Goal: Information Seeking & Learning: Understand process/instructions

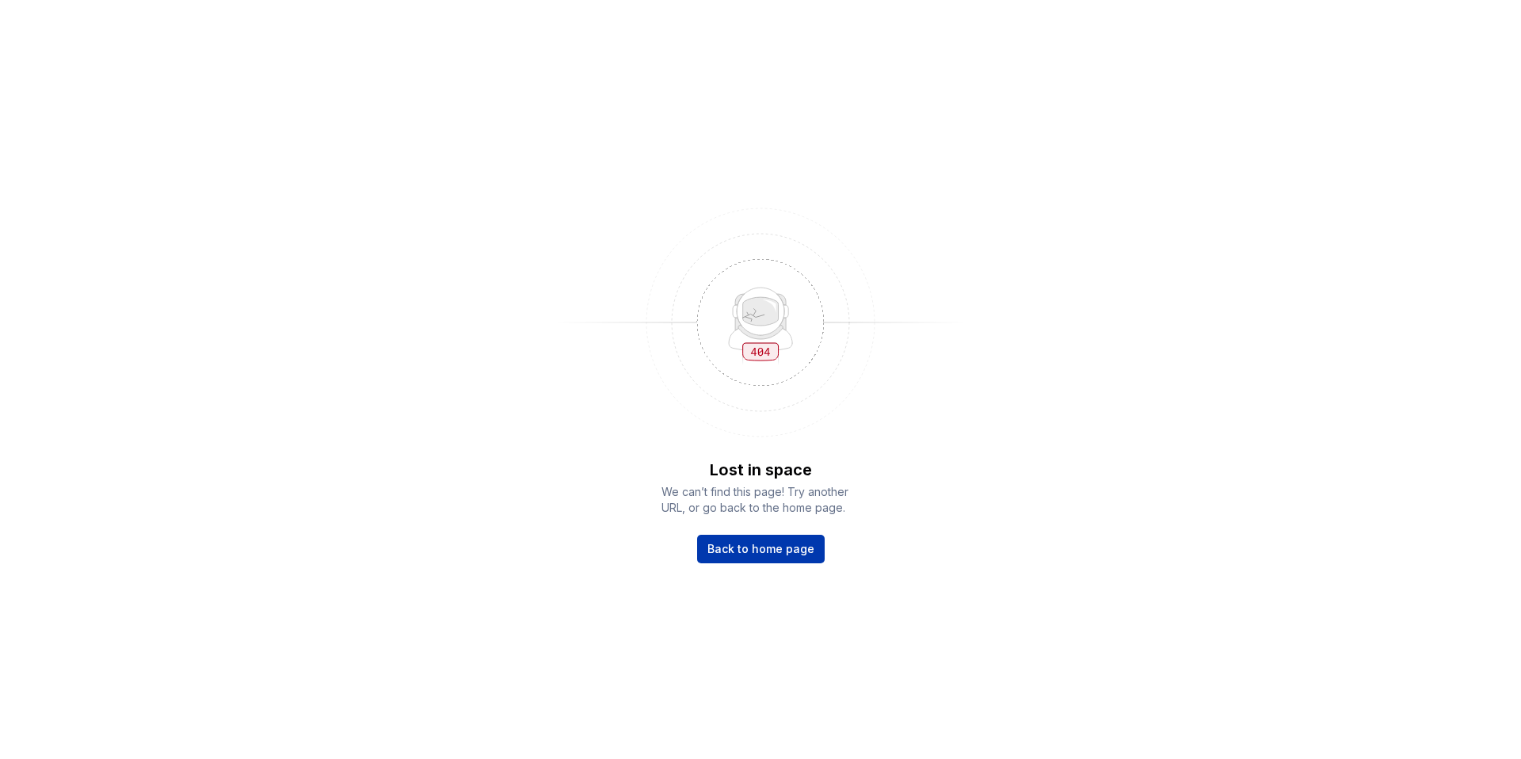
click at [761, 550] on span "Back to home page" at bounding box center [760, 549] width 107 height 16
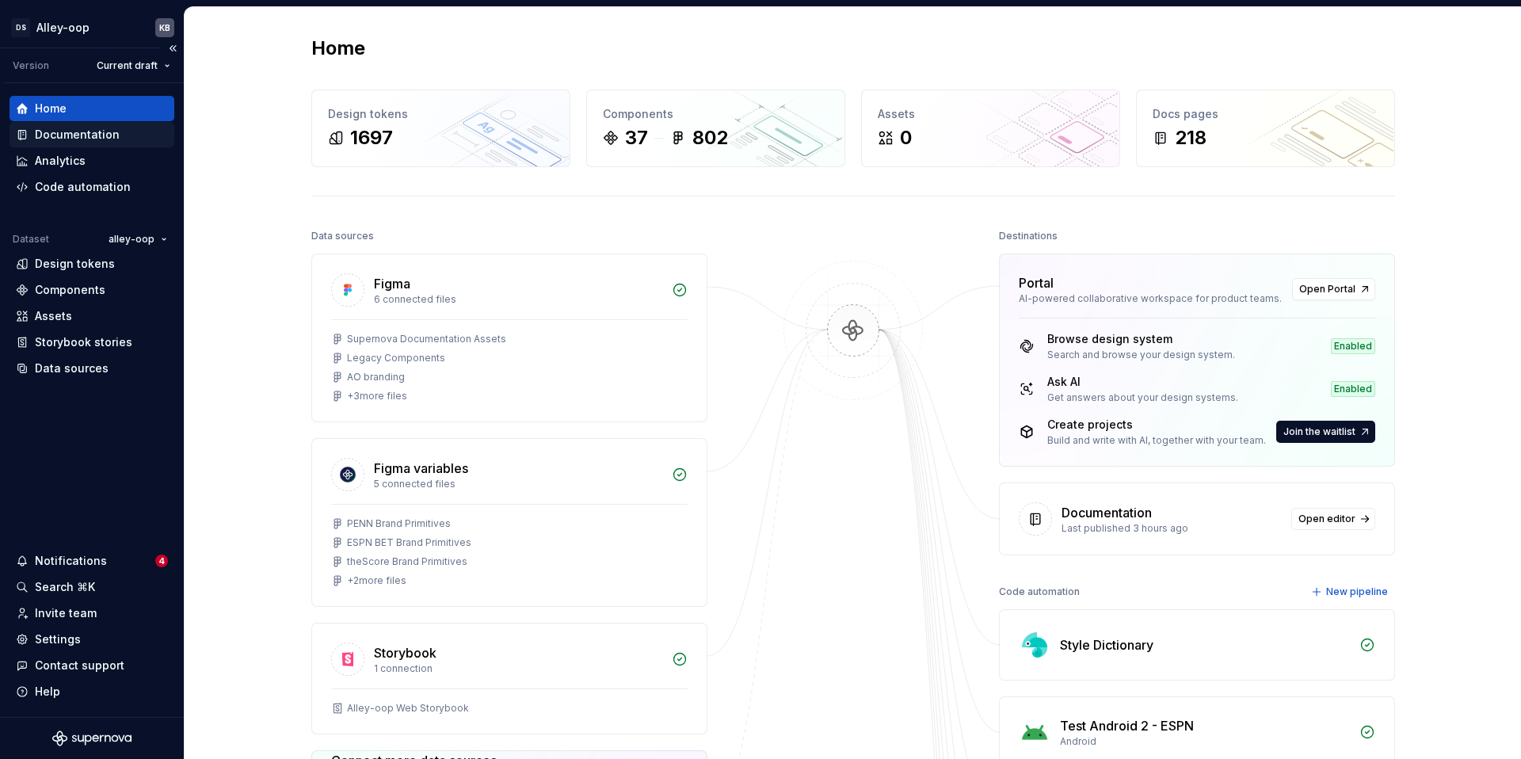
click at [70, 138] on div "Documentation" at bounding box center [77, 135] width 85 height 16
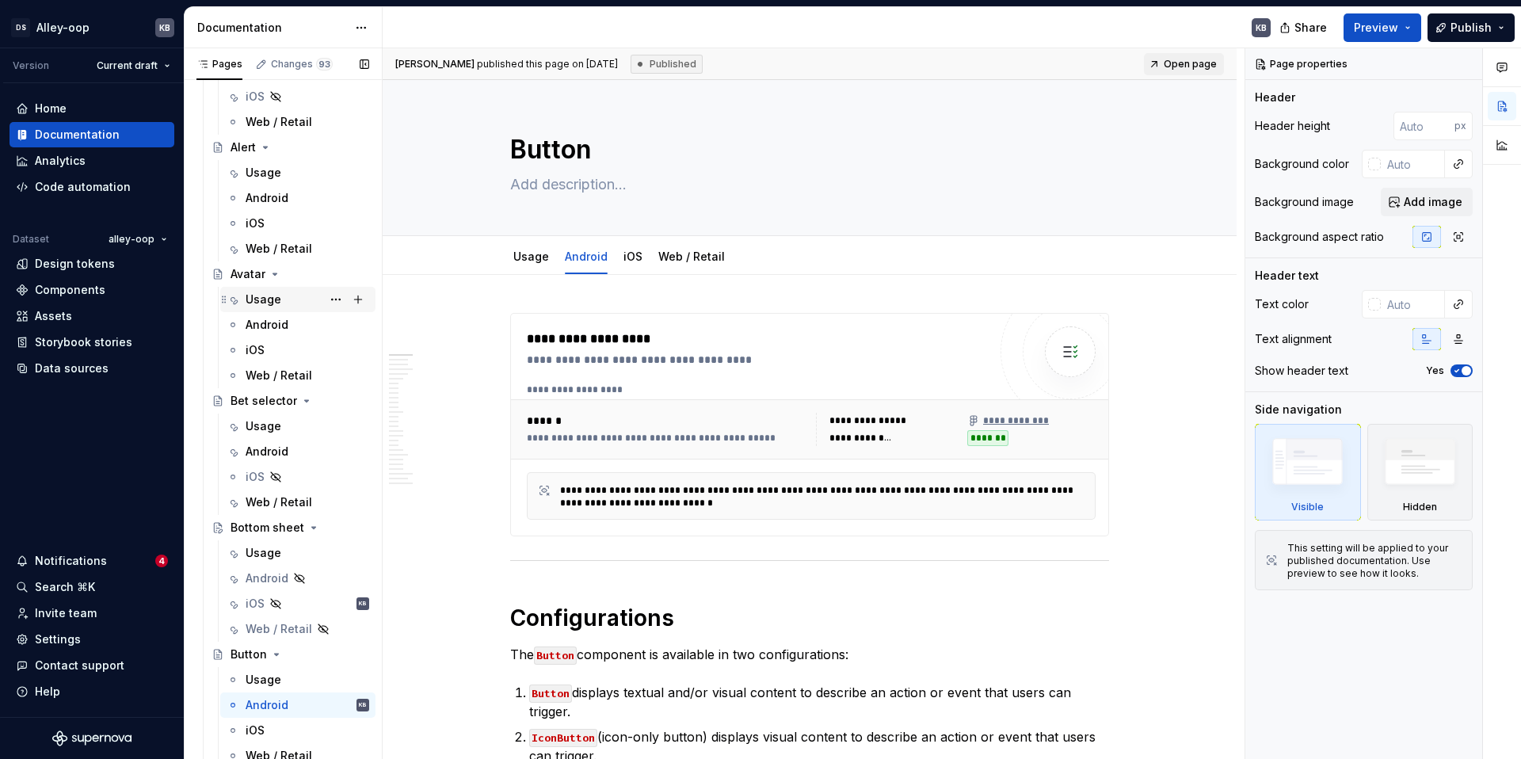
scroll to position [2918, 0]
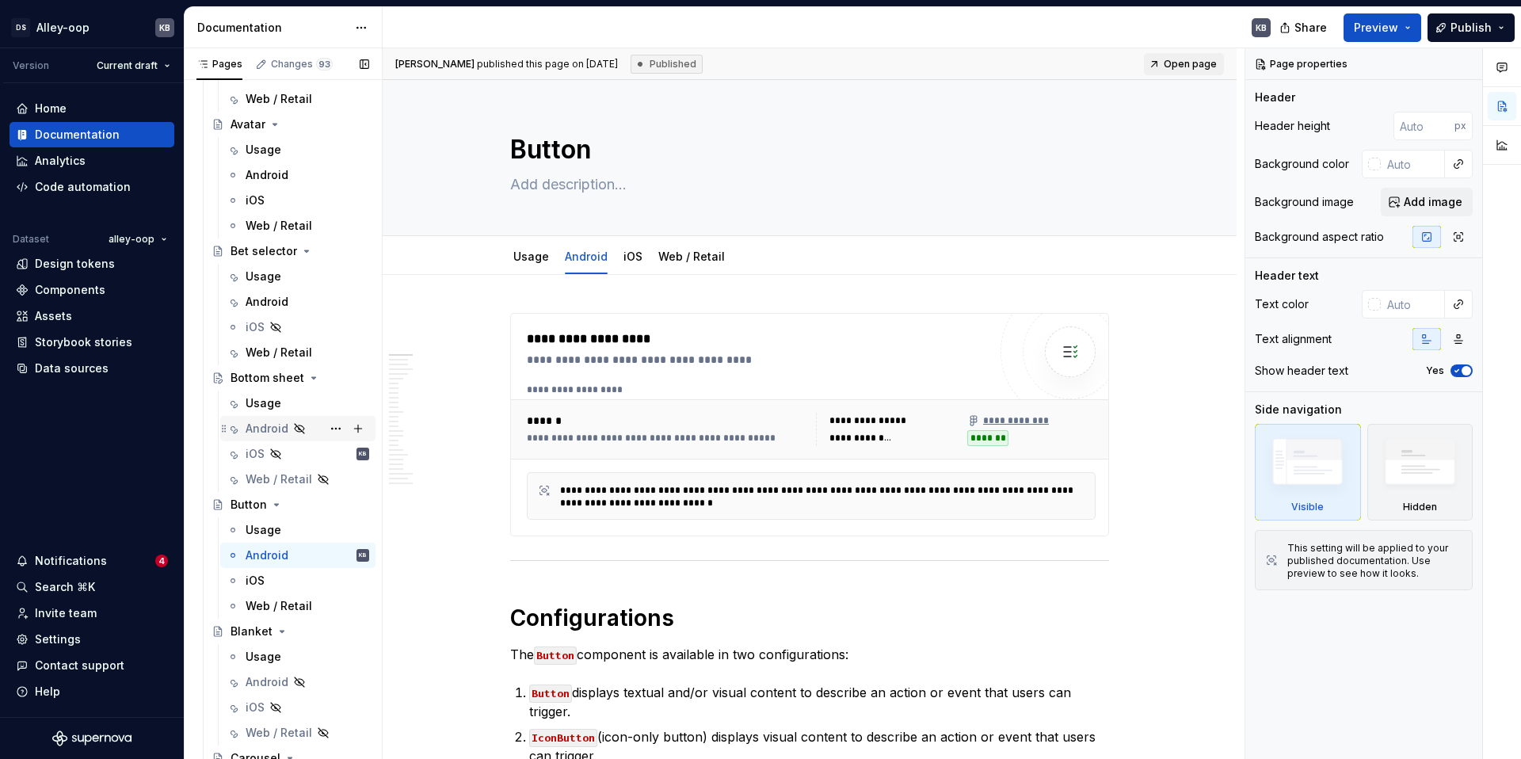
click at [269, 433] on div "Android" at bounding box center [267, 429] width 43 height 16
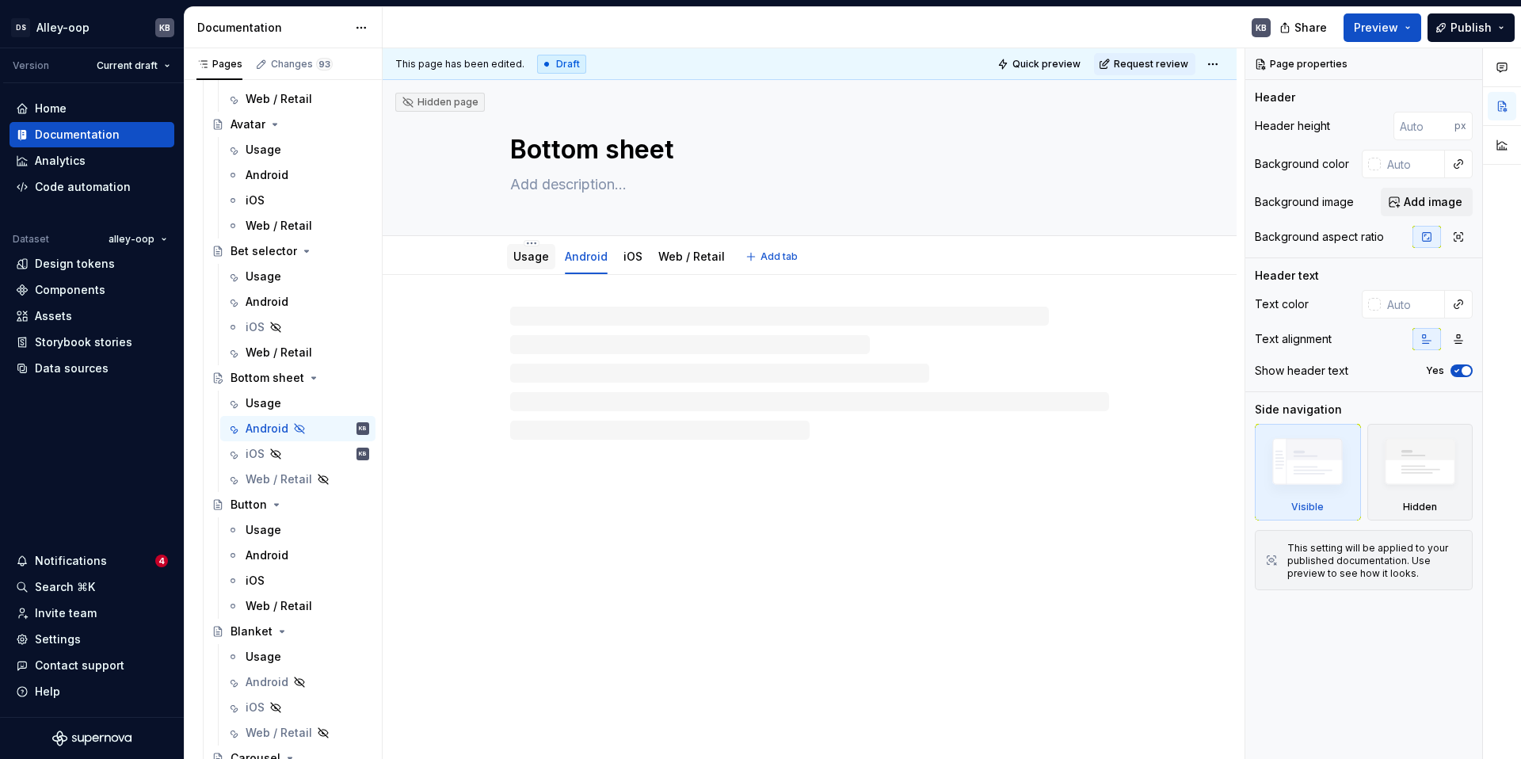
click at [527, 260] on link "Usage" at bounding box center [531, 255] width 36 height 13
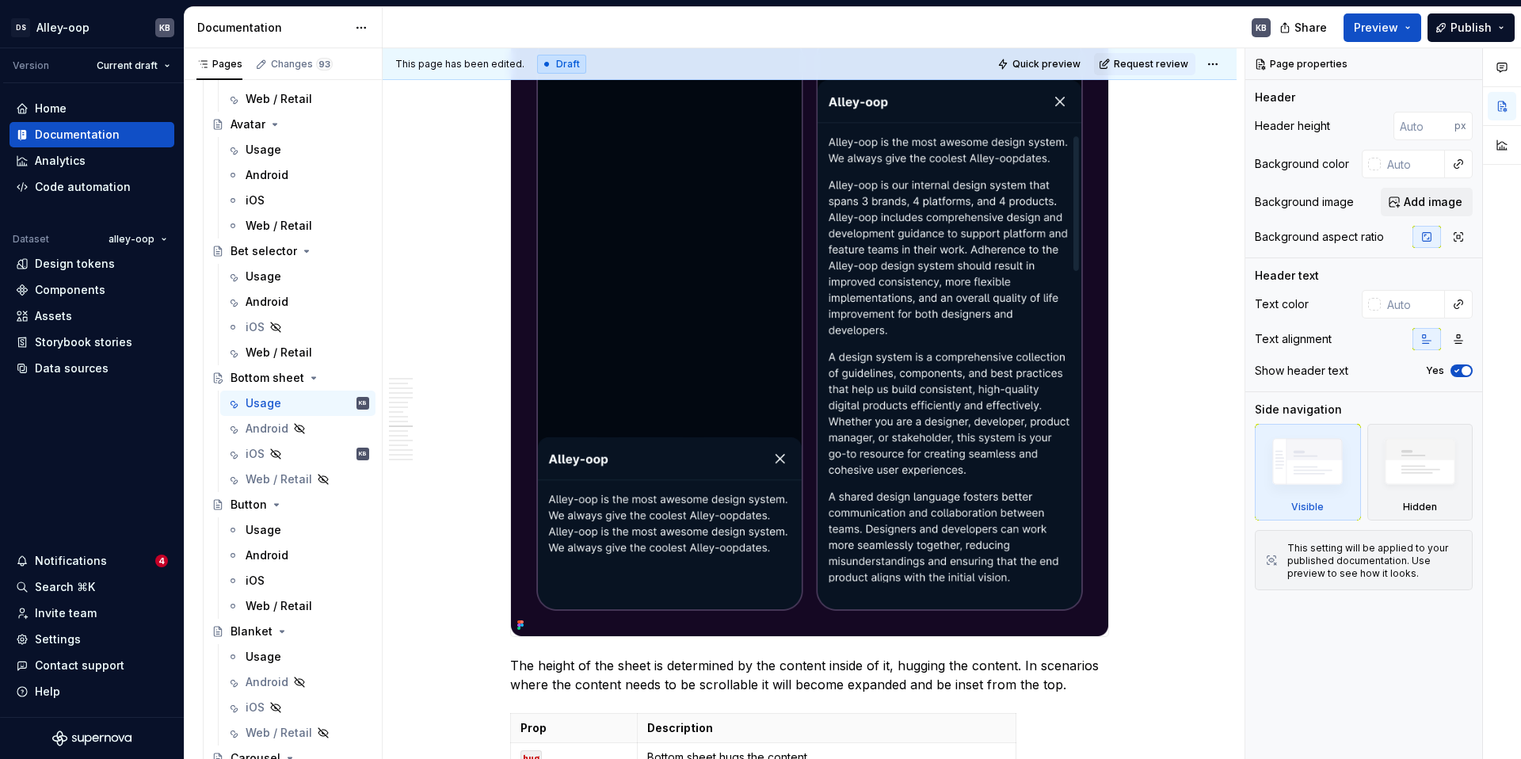
scroll to position [4943, 0]
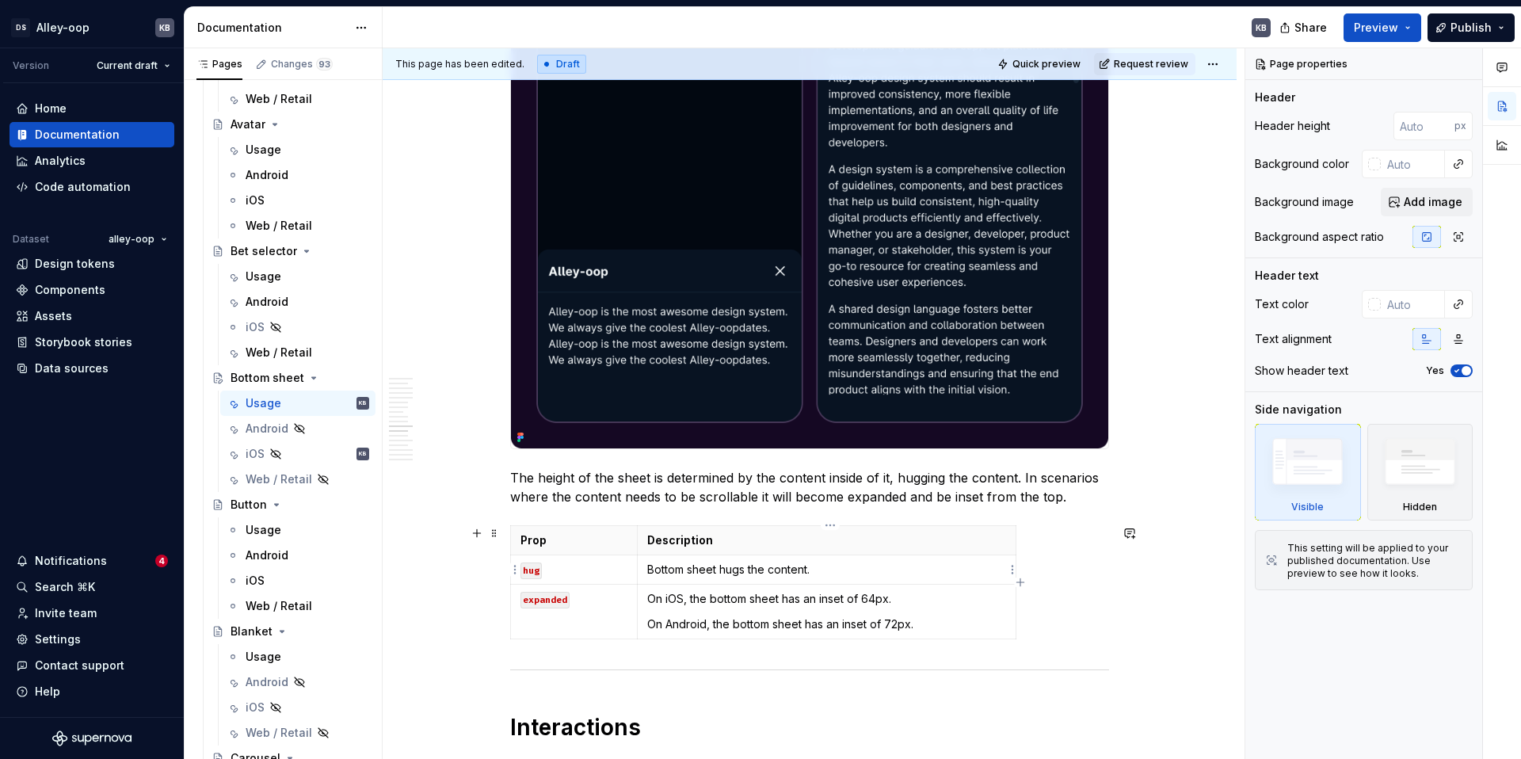
click at [782, 572] on p "Bottom sheet hugs the content." at bounding box center [826, 570] width 359 height 16
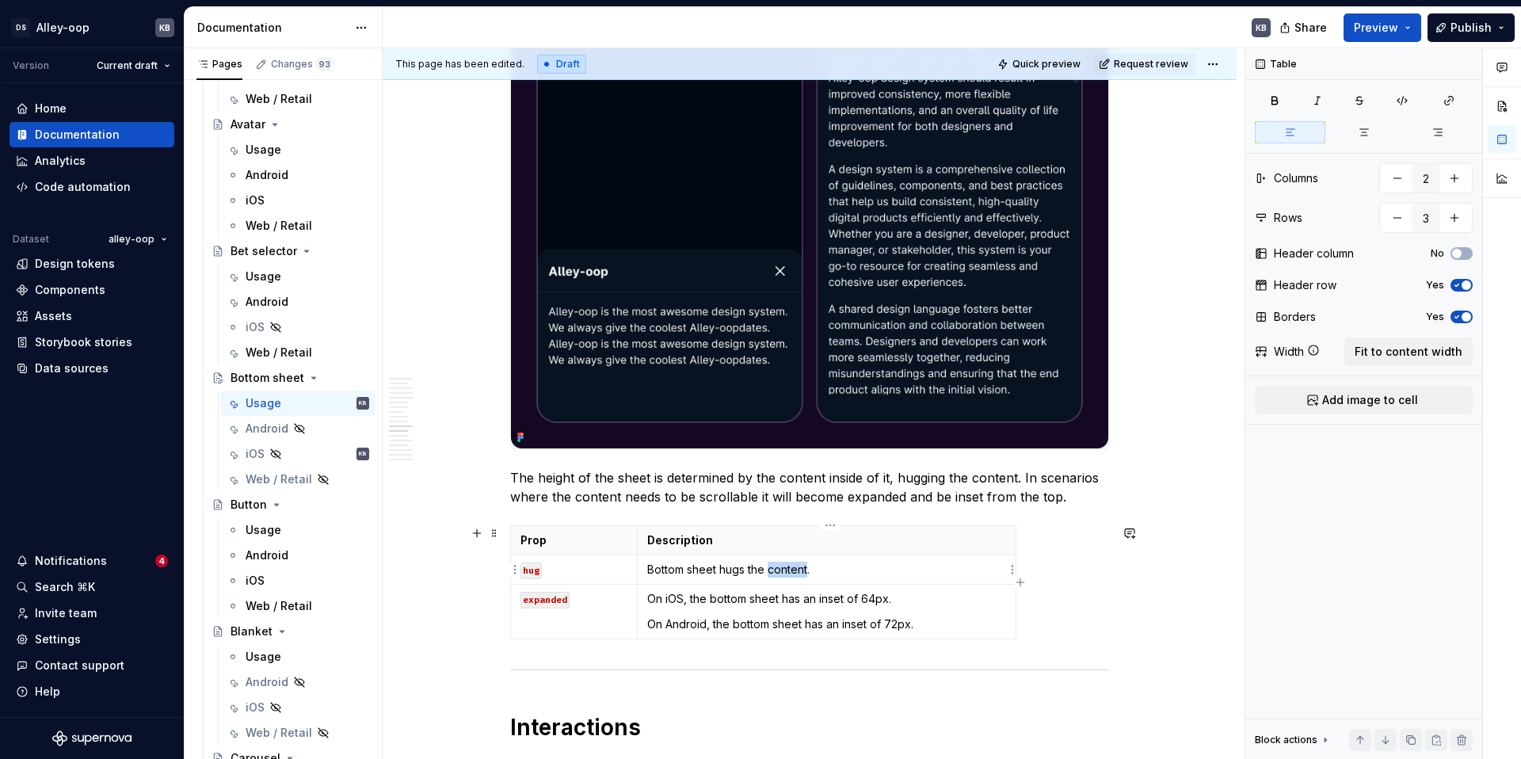
click at [782, 572] on p "Bottom sheet hugs the content." at bounding box center [826, 570] width 359 height 16
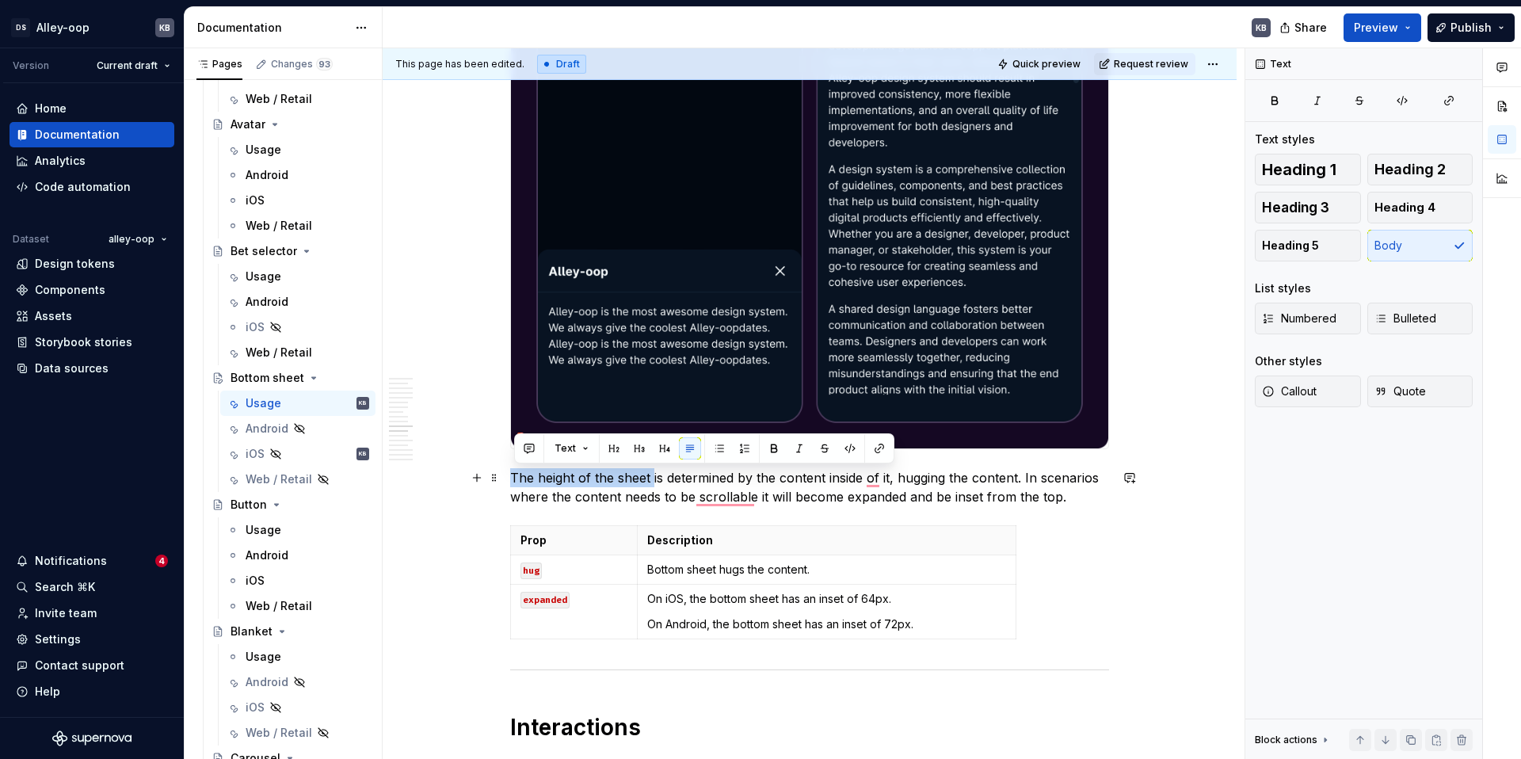
drag, startPoint x: 514, startPoint y: 480, endPoint x: 656, endPoint y: 478, distance: 141.8
click at [657, 478] on p "The height of the sheet is determined by the content inside of it, hugging the …" at bounding box center [809, 487] width 599 height 38
copy p "The height of the sheet"
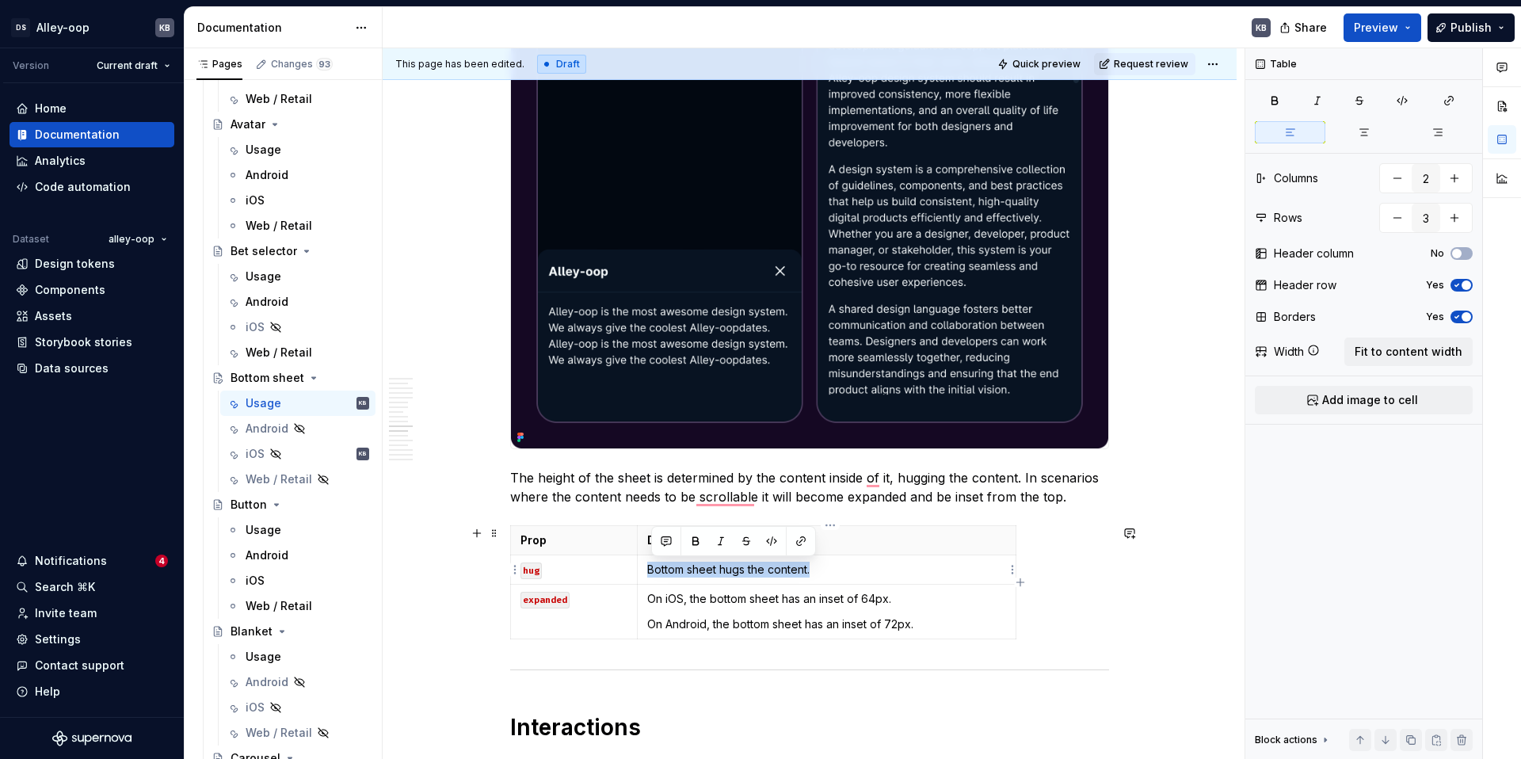
drag, startPoint x: 649, startPoint y: 569, endPoint x: 858, endPoint y: 569, distance: 208.3
click at [858, 569] on td "Bottom sheet hugs the content." at bounding box center [826, 568] width 379 height 29
copy p "Bottom sheet hugs the content."
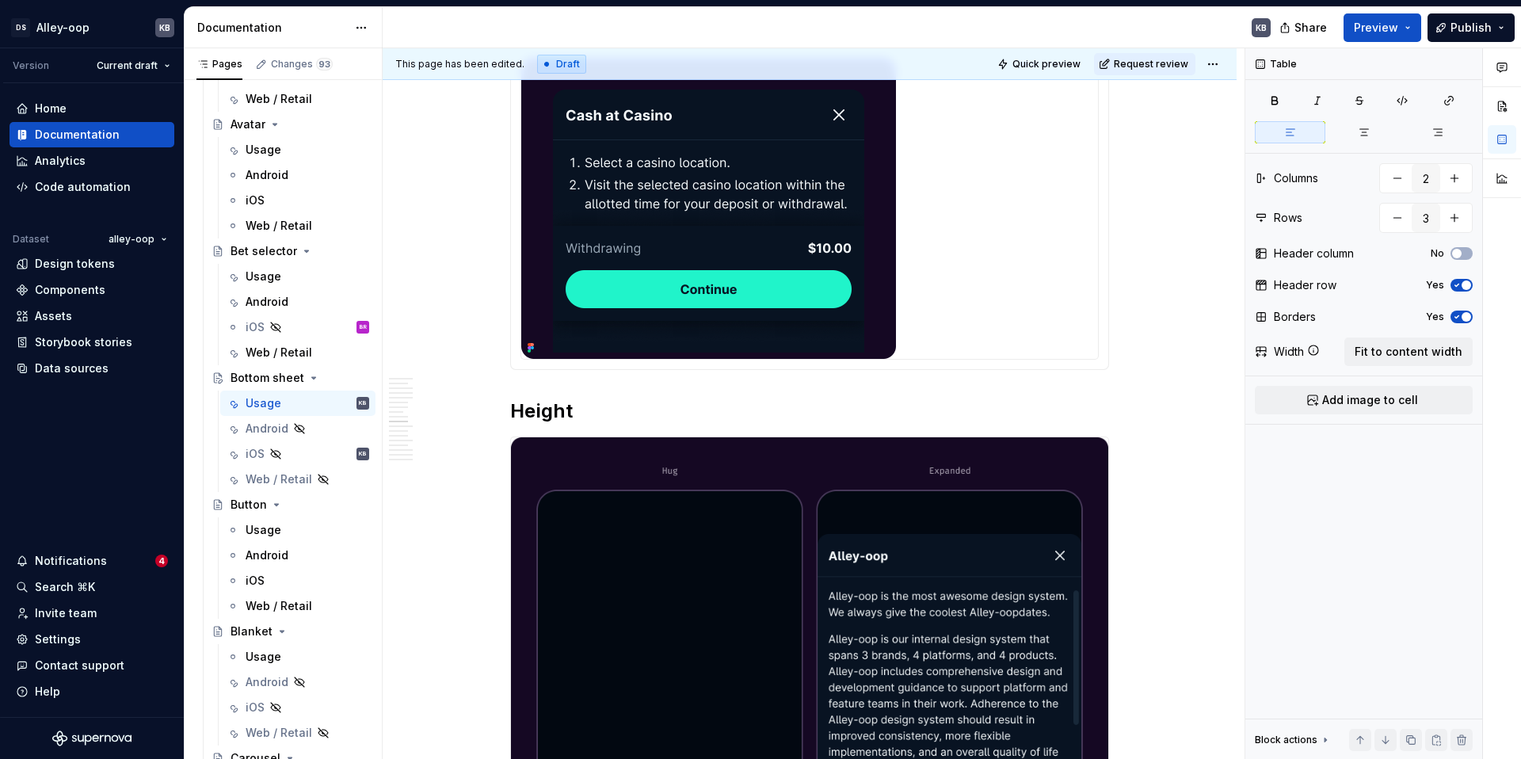
scroll to position [4007, 0]
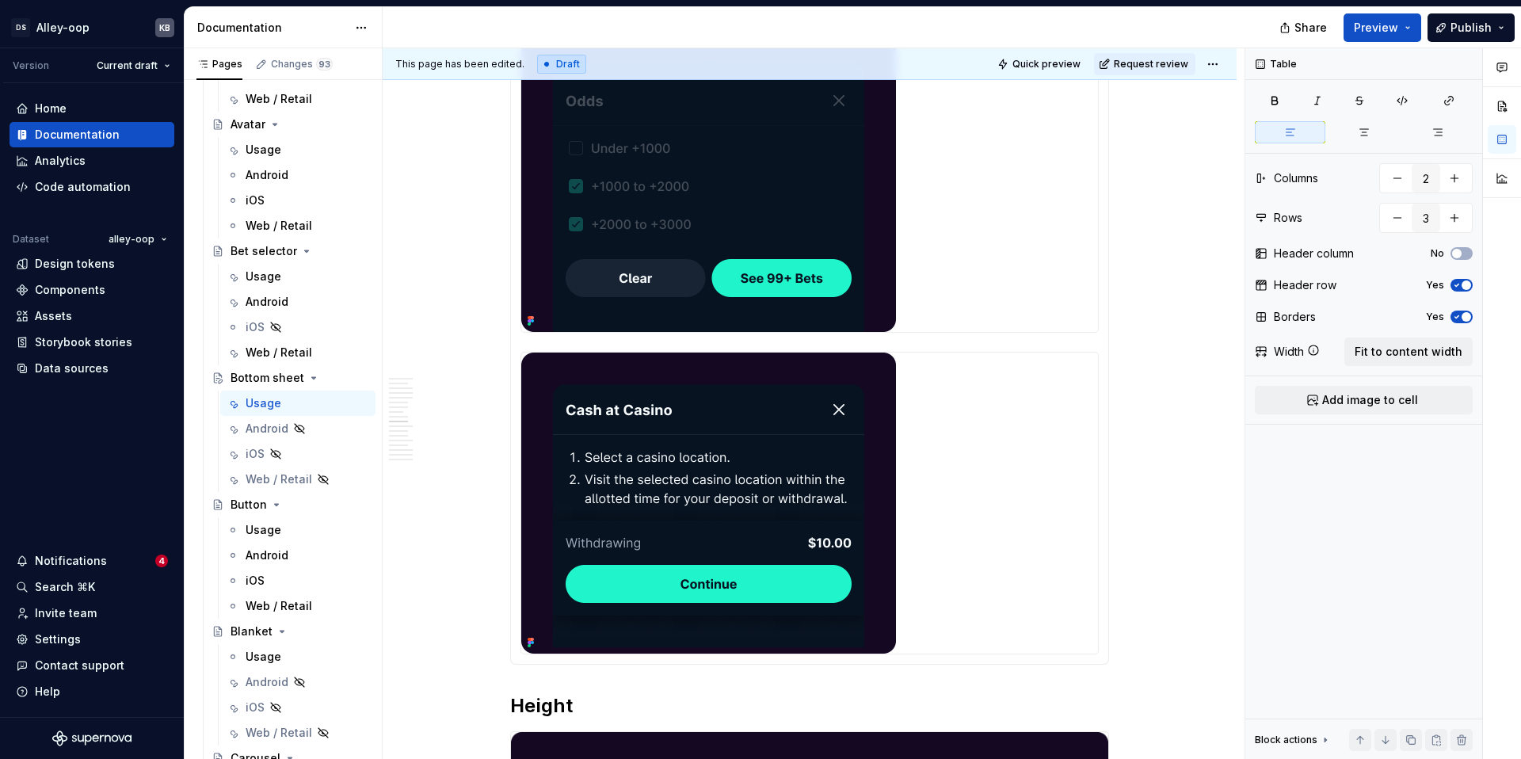
type textarea "*"
